Goal: Information Seeking & Learning: Learn about a topic

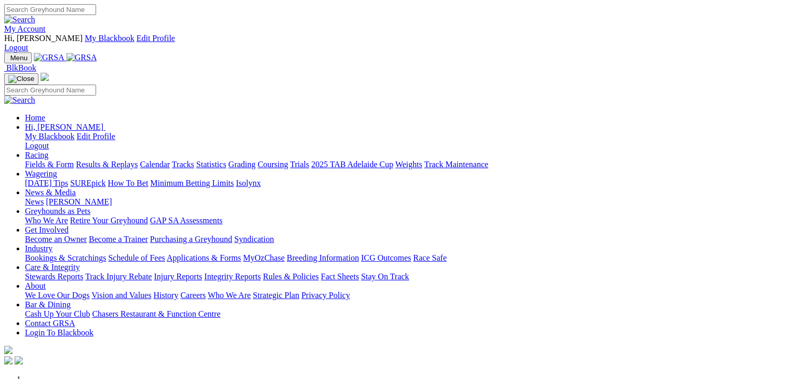
click at [48, 151] on link "Racing" at bounding box center [36, 155] width 23 height 9
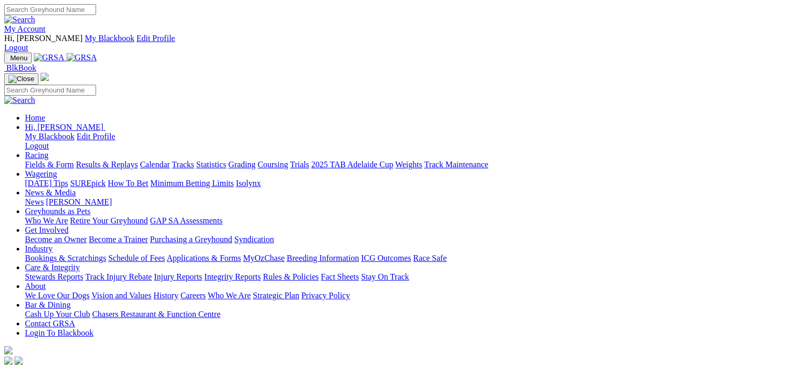
click at [44, 160] on link "Fields & Form" at bounding box center [49, 164] width 49 height 9
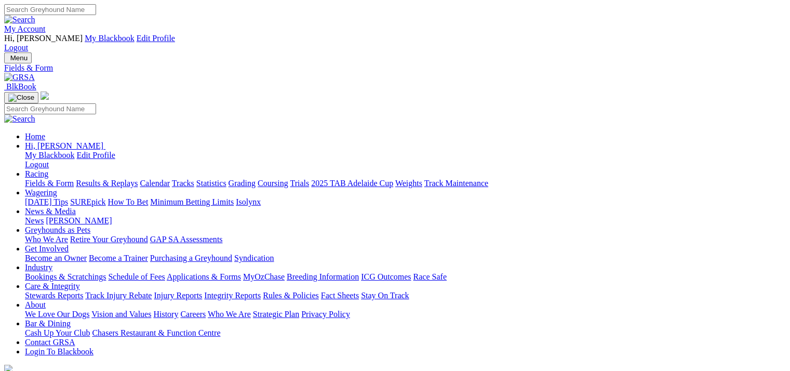
select select "WA"
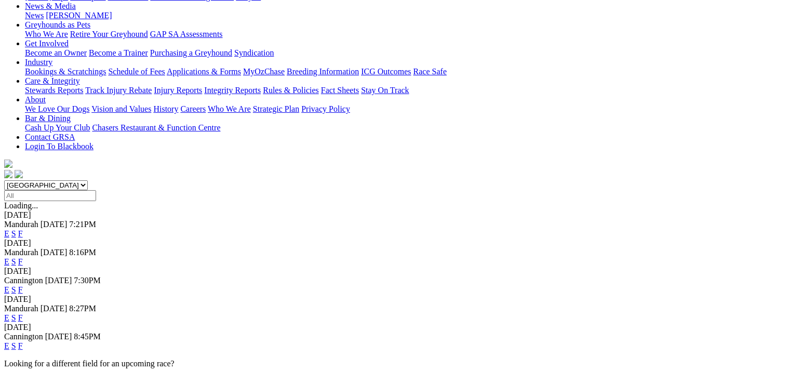
scroll to position [260, 0]
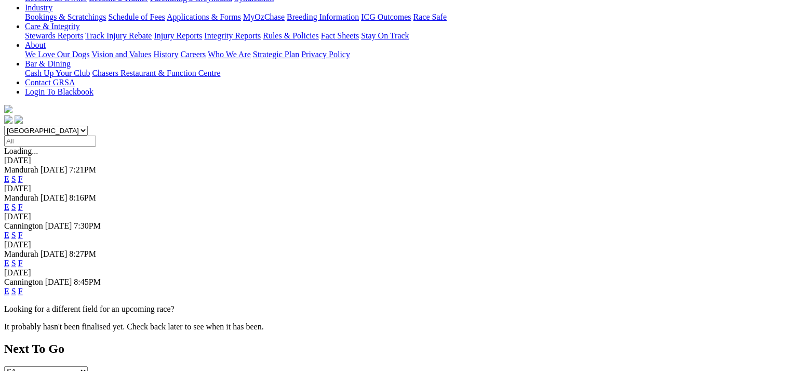
click at [9, 287] on link "E" at bounding box center [6, 291] width 5 height 9
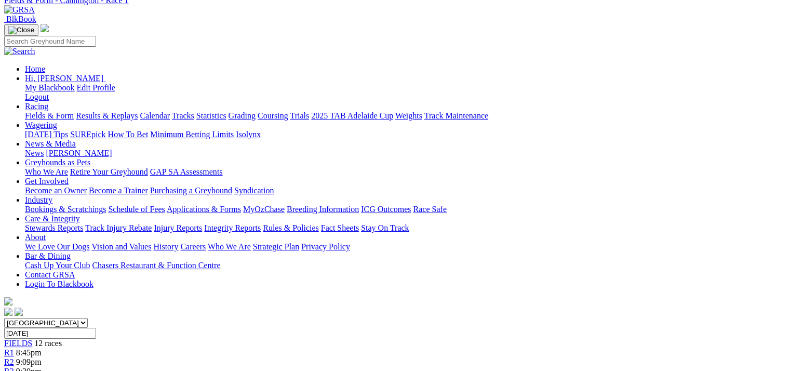
scroll to position [104, 0]
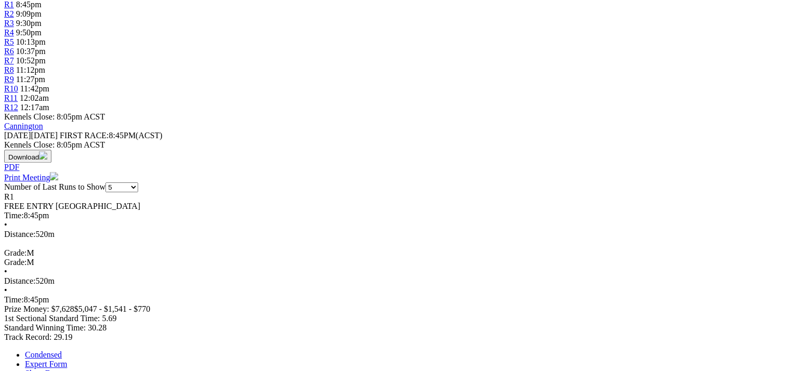
scroll to position [0, 0]
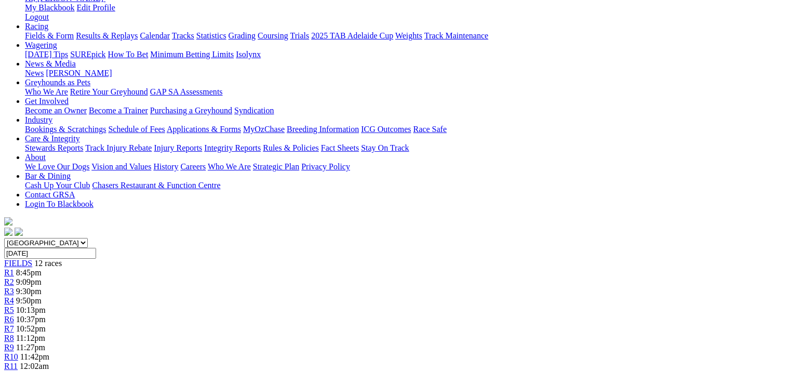
scroll to position [156, 0]
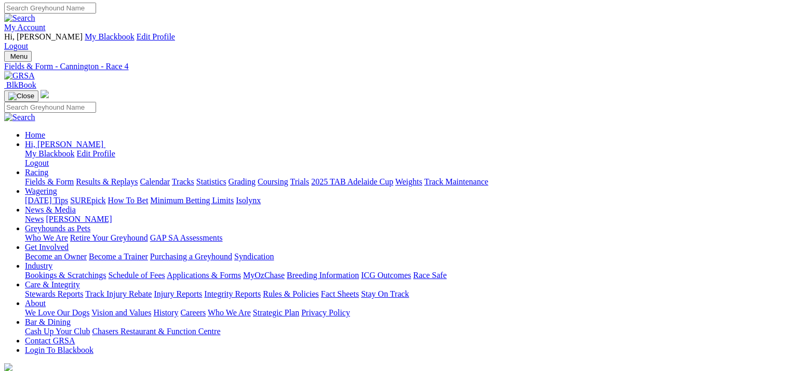
scroll to position [0, 0]
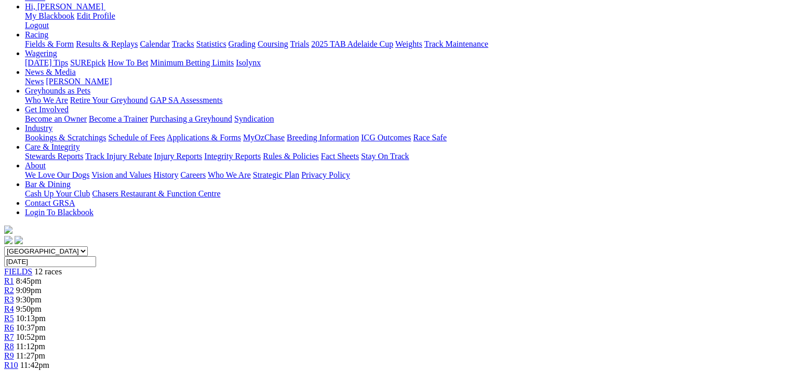
scroll to position [156, 0]
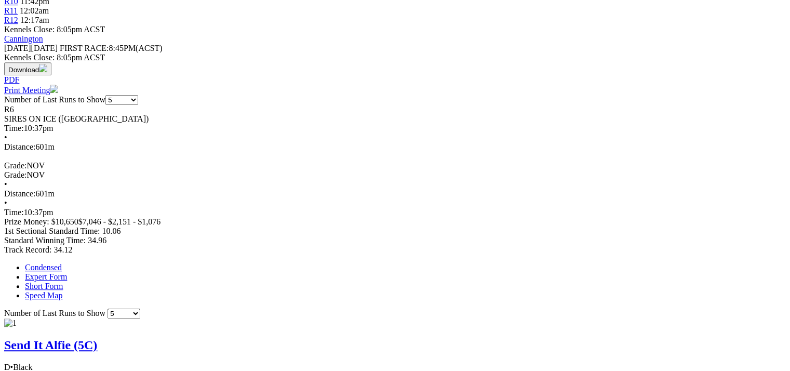
scroll to position [0, 0]
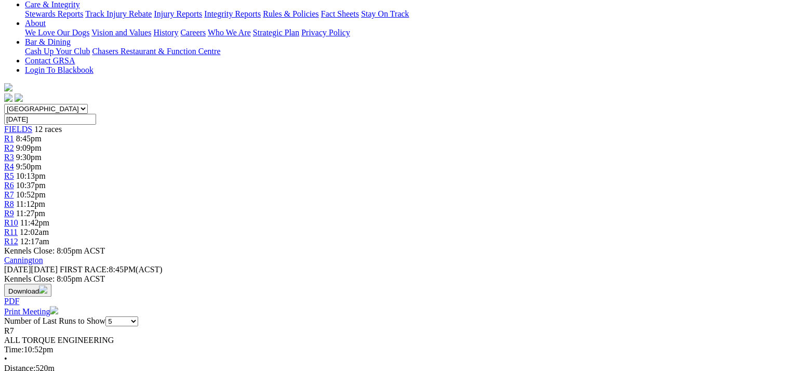
scroll to position [312, 0]
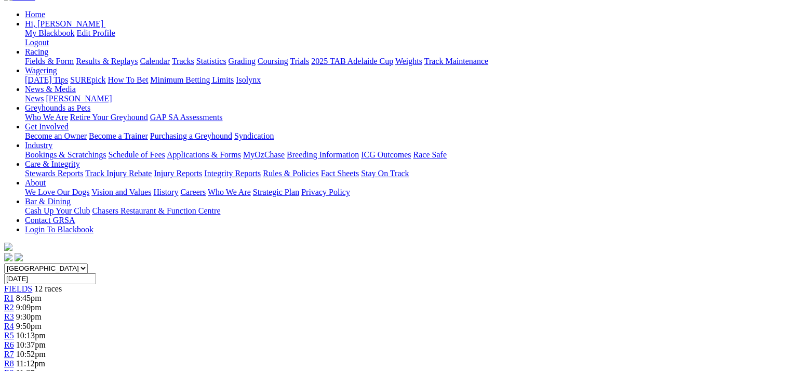
scroll to position [0, 0]
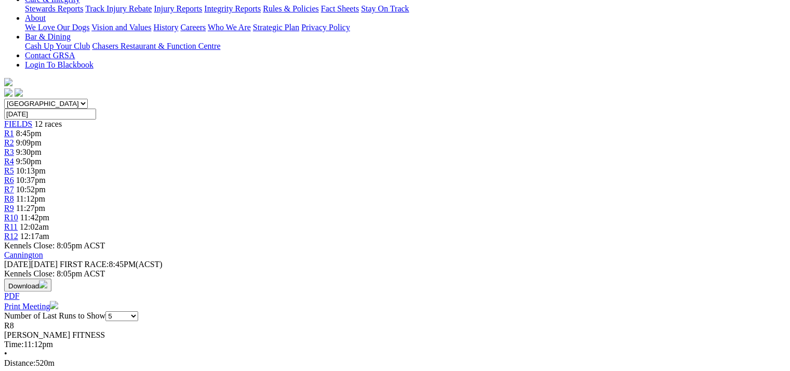
scroll to position [312, 0]
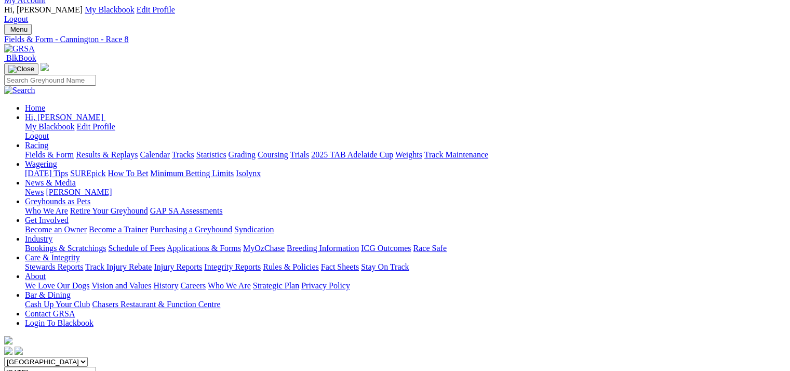
scroll to position [0, 0]
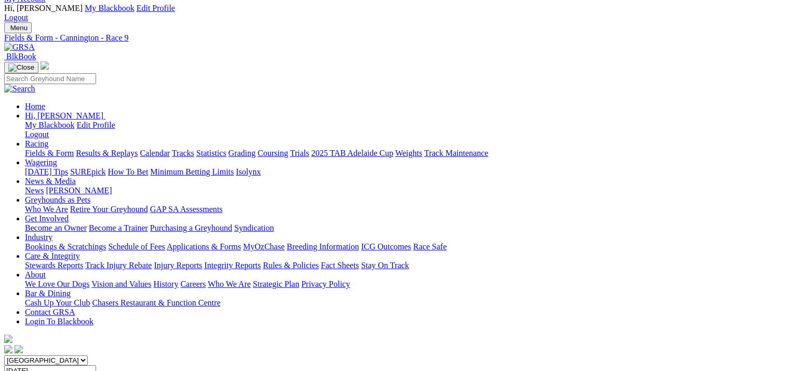
scroll to position [0, 0]
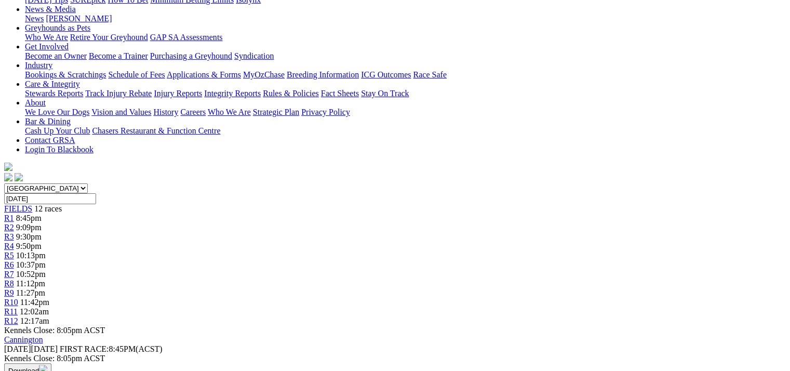
scroll to position [156, 0]
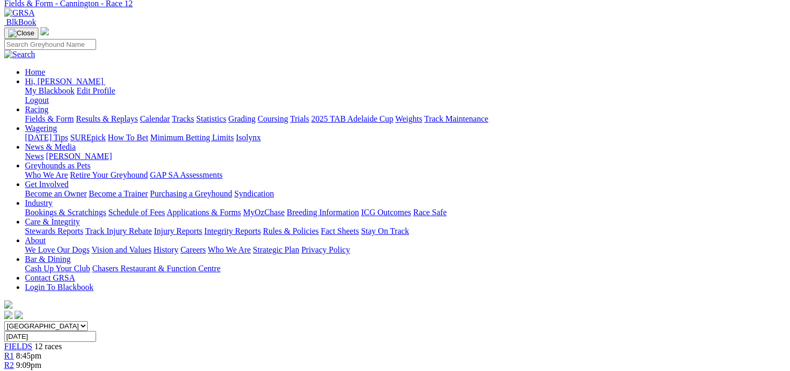
scroll to position [0, 0]
